Goal: Use online tool/utility: Utilize a website feature to perform a specific function

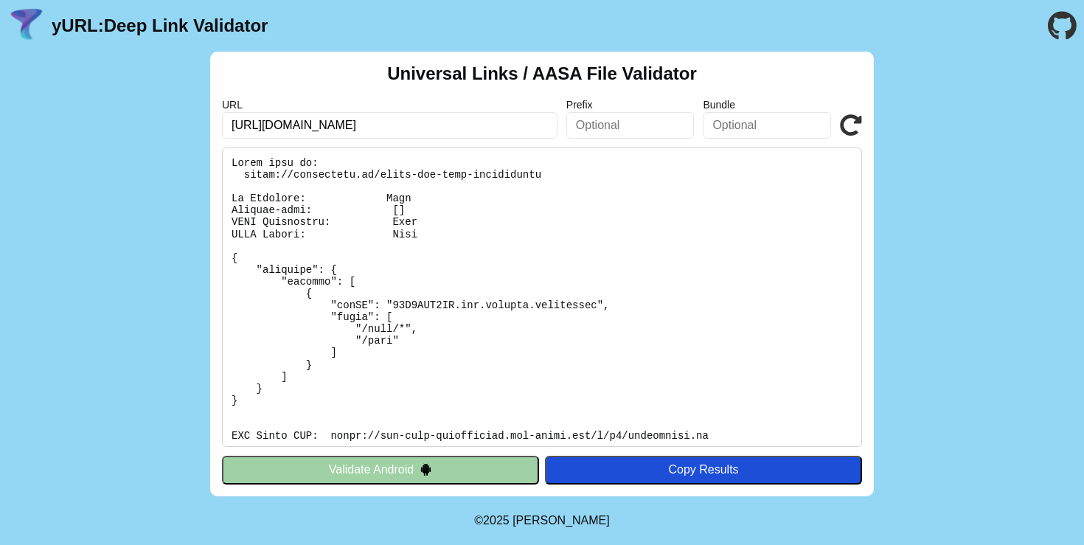
drag, startPoint x: 410, startPoint y: 124, endPoint x: 519, endPoint y: 123, distance: 109.1
click at [519, 123] on input "https://webpatente.eu/join?code=QUCC4U" at bounding box center [389, 125] width 335 height 27
type input "[URL][DOMAIN_NAME]"
click button "Validate" at bounding box center [0, 0] width 0 height 0
click at [846, 133] on icon at bounding box center [851, 125] width 22 height 22
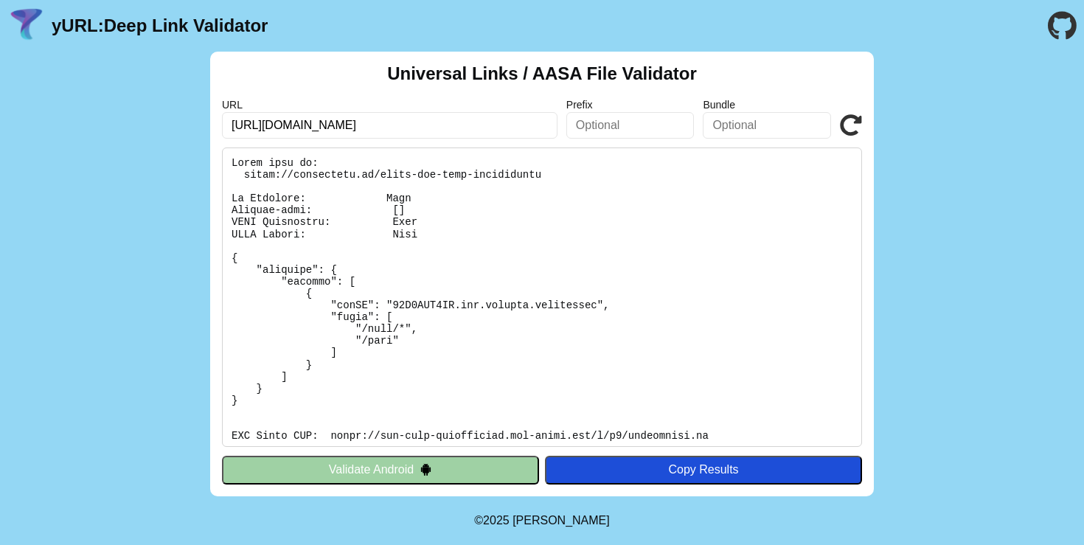
click at [435, 467] on button "Validate Android" at bounding box center [380, 470] width 317 height 28
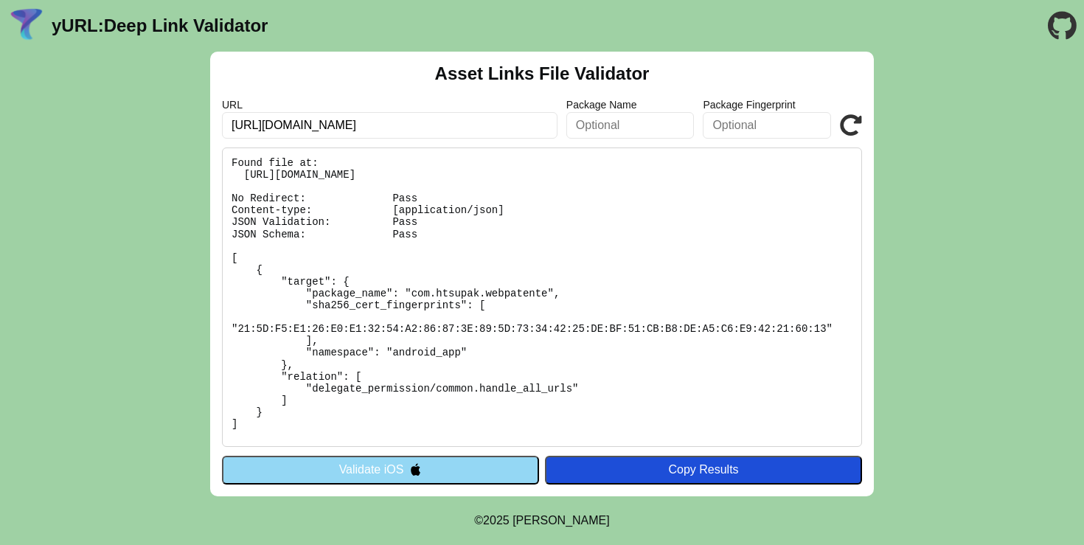
click at [464, 473] on button "Validate iOS" at bounding box center [380, 470] width 317 height 28
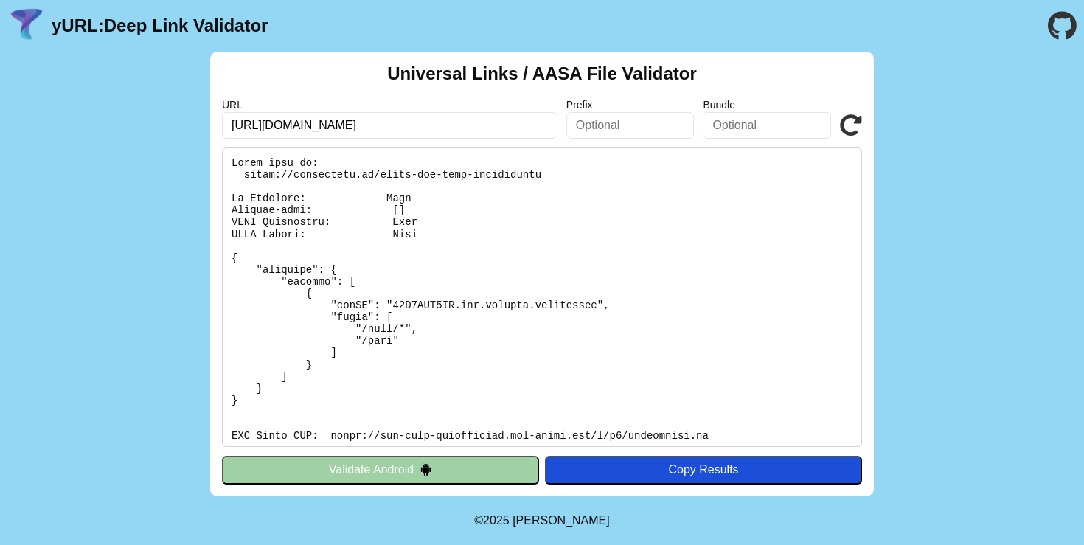
click at [464, 473] on button "Validate Android" at bounding box center [380, 470] width 317 height 28
